Goal: Obtain resource: Download file/media

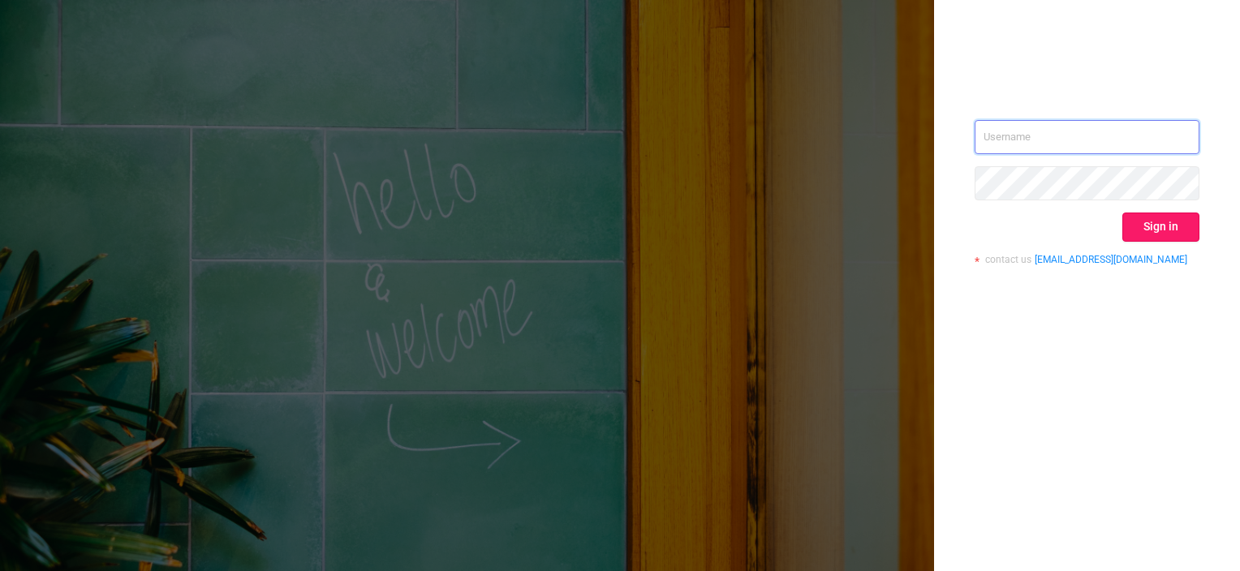
type input "[PERSON_NAME][EMAIL_ADDRESS][DOMAIN_NAME]"
click at [1159, 214] on button "Sign in" at bounding box center [1160, 227] width 77 height 29
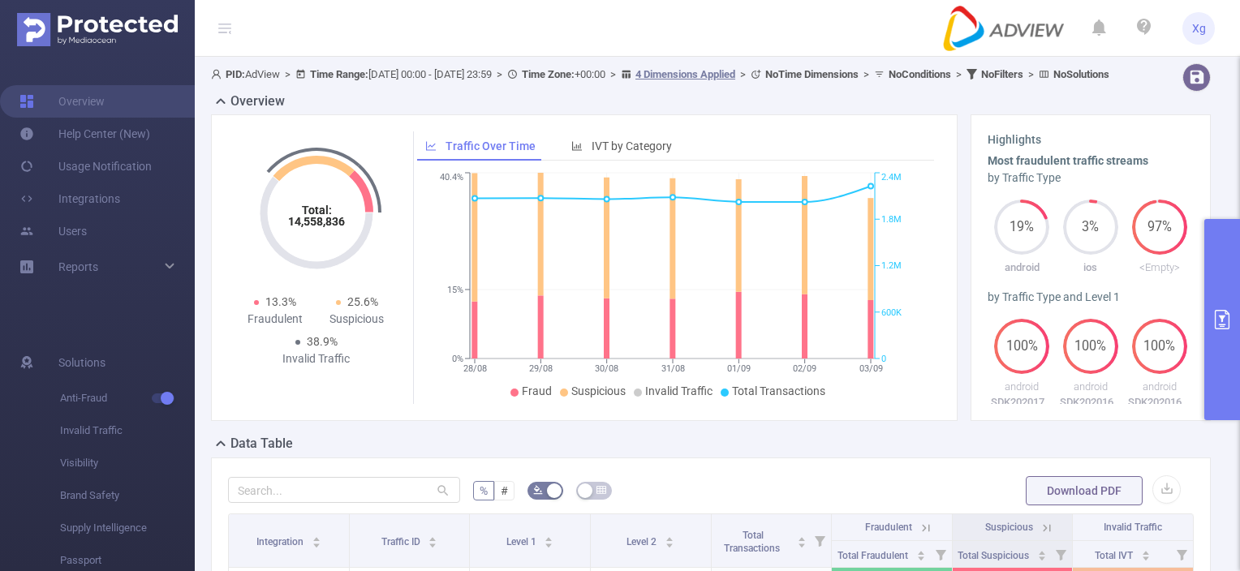
click at [1207, 269] on button "primary" at bounding box center [1222, 319] width 36 height 201
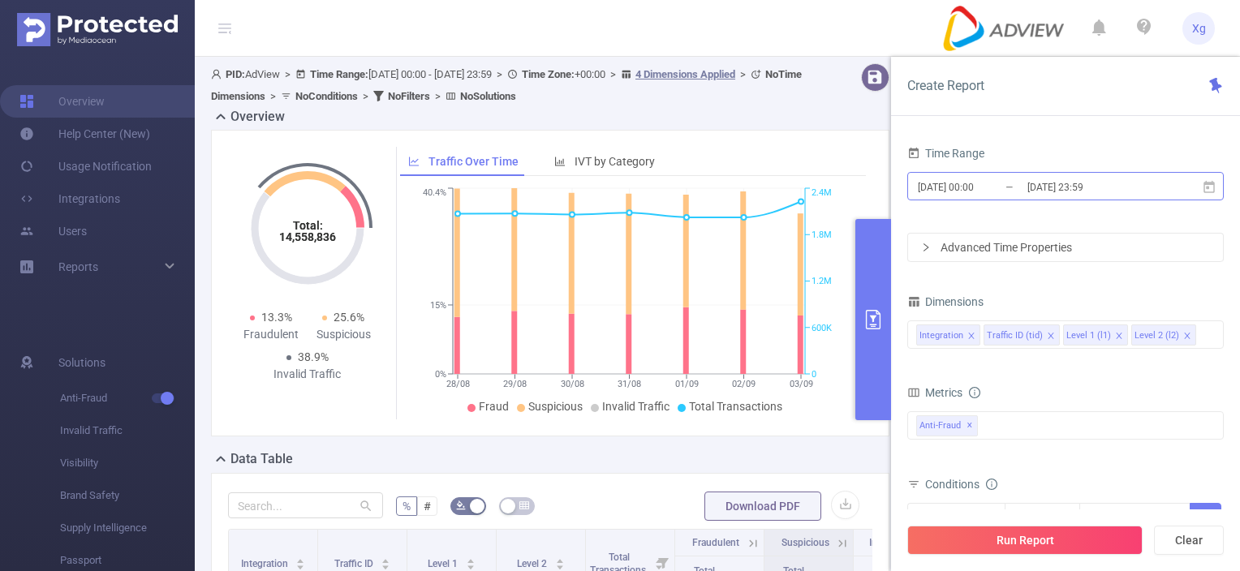
click at [1148, 186] on input "[DATE] 23:59" at bounding box center [1091, 187] width 131 height 22
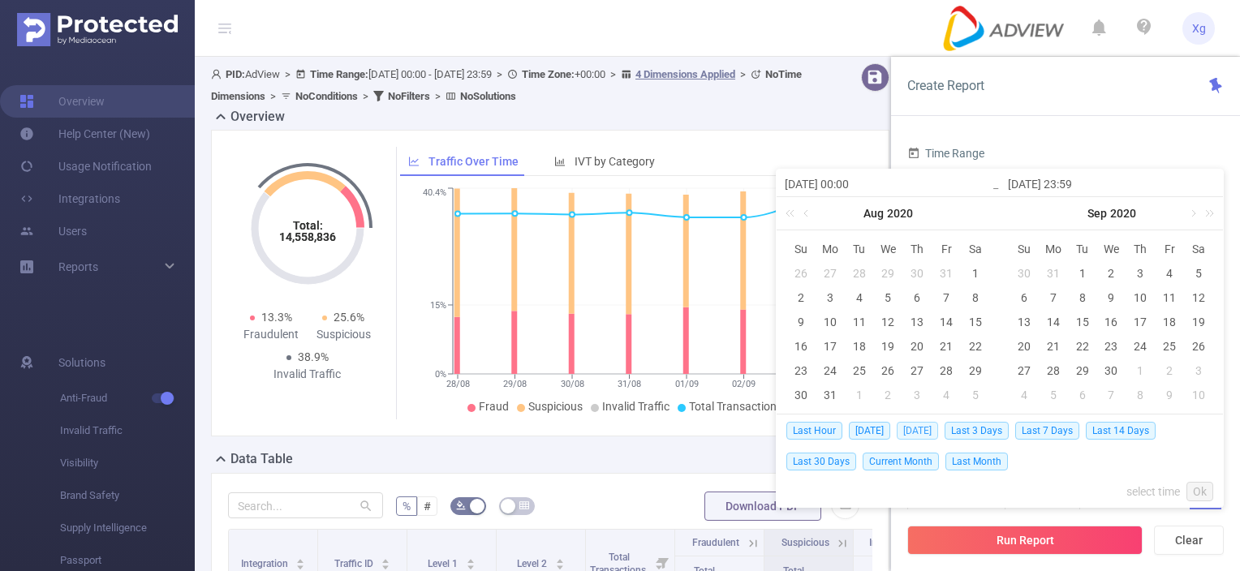
click at [911, 425] on span "[DATE]" at bounding box center [917, 431] width 41 height 18
type input "[DATE] 00:00"
type input "[DATE] 23:59"
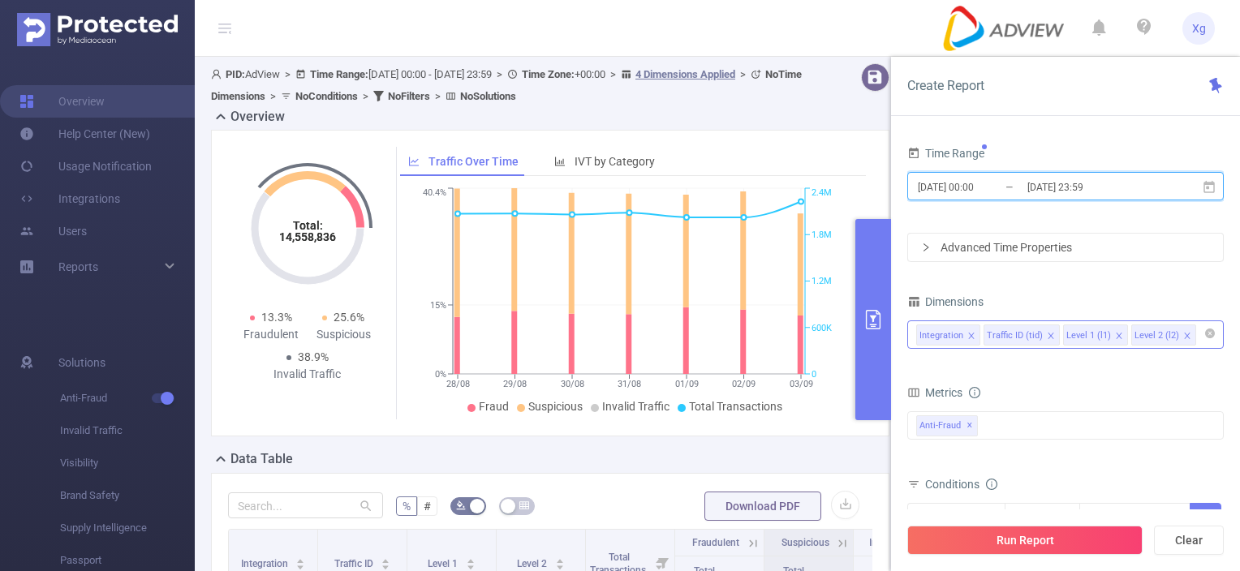
click at [1183, 334] on icon "icon: close" at bounding box center [1187, 336] width 8 height 8
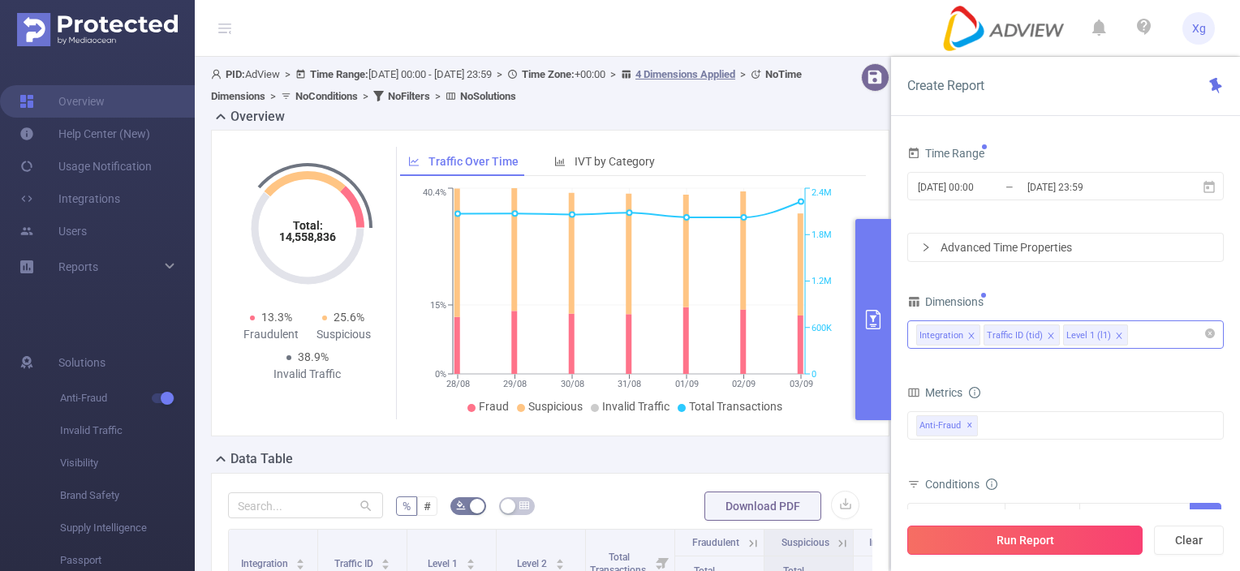
click at [1104, 546] on button "Run Report" at bounding box center [1024, 540] width 235 height 29
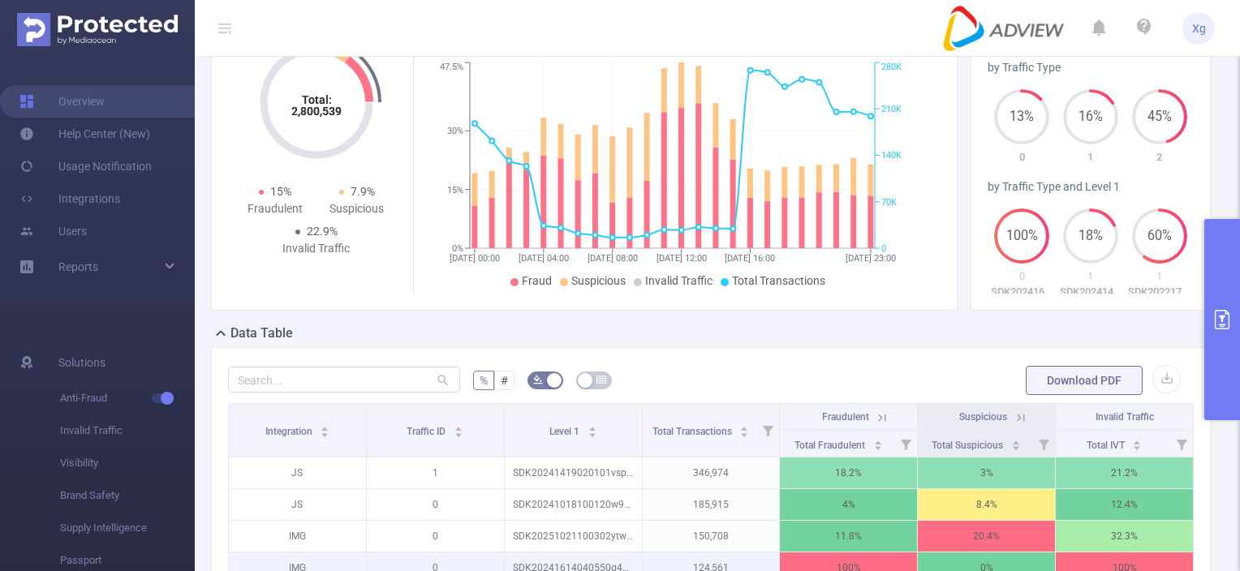
scroll to position [243, 0]
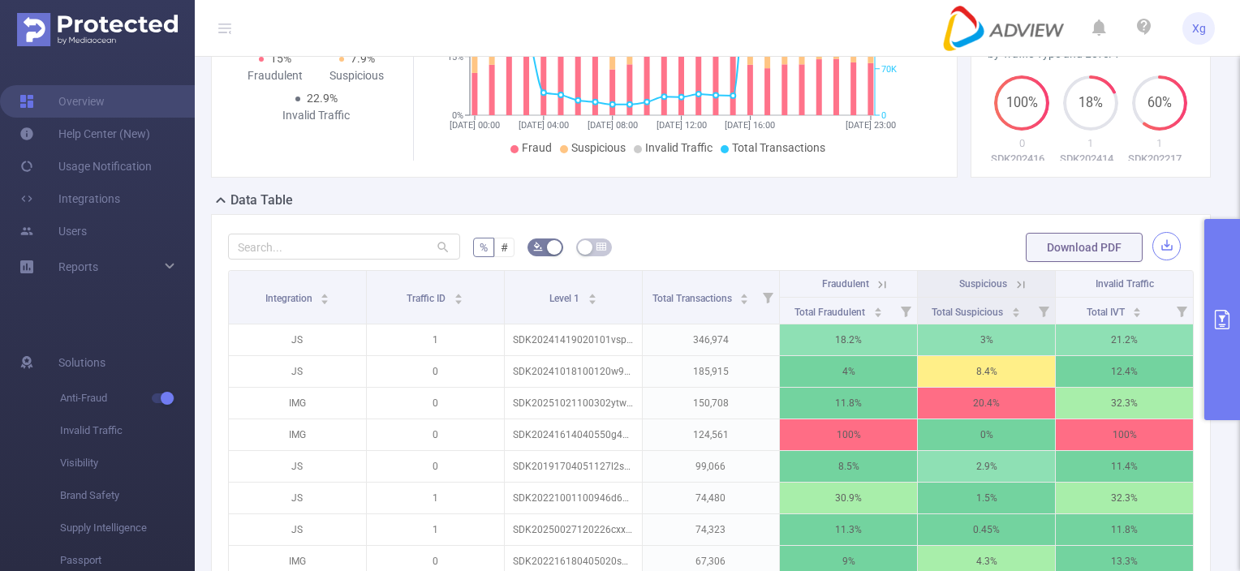
click at [1160, 260] on button "button" at bounding box center [1166, 246] width 28 height 28
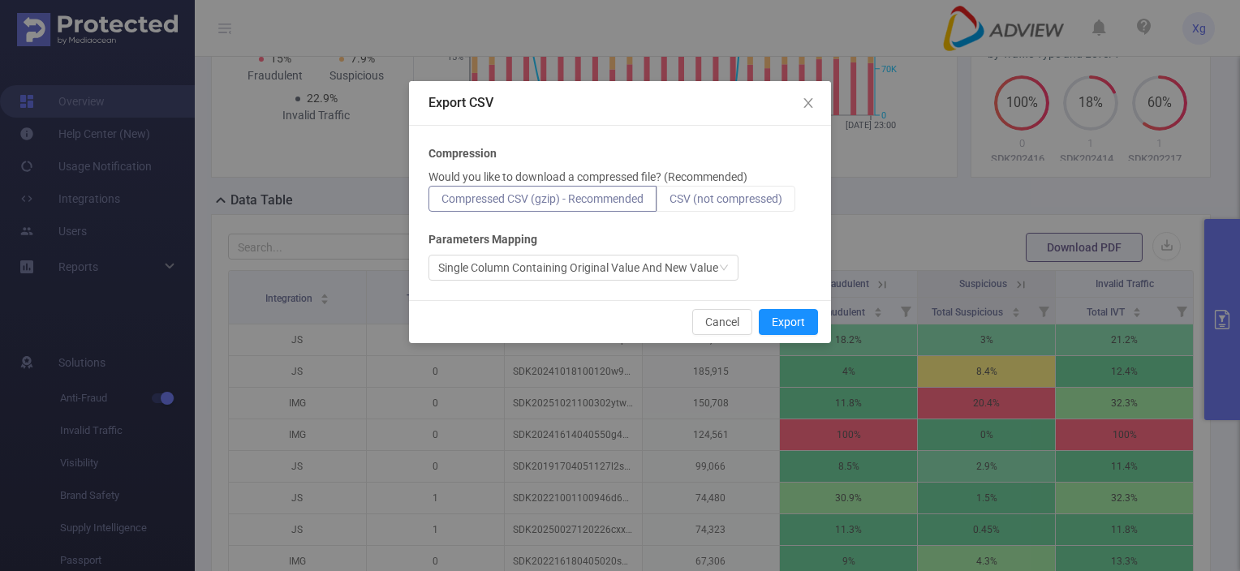
click at [775, 198] on span "CSV (not compressed)" at bounding box center [725, 198] width 113 height 13
click at [669, 203] on input "CSV (not compressed)" at bounding box center [669, 203] width 0 height 0
click at [785, 321] on button "Export" at bounding box center [788, 322] width 59 height 26
